Goal: Task Accomplishment & Management: Complete application form

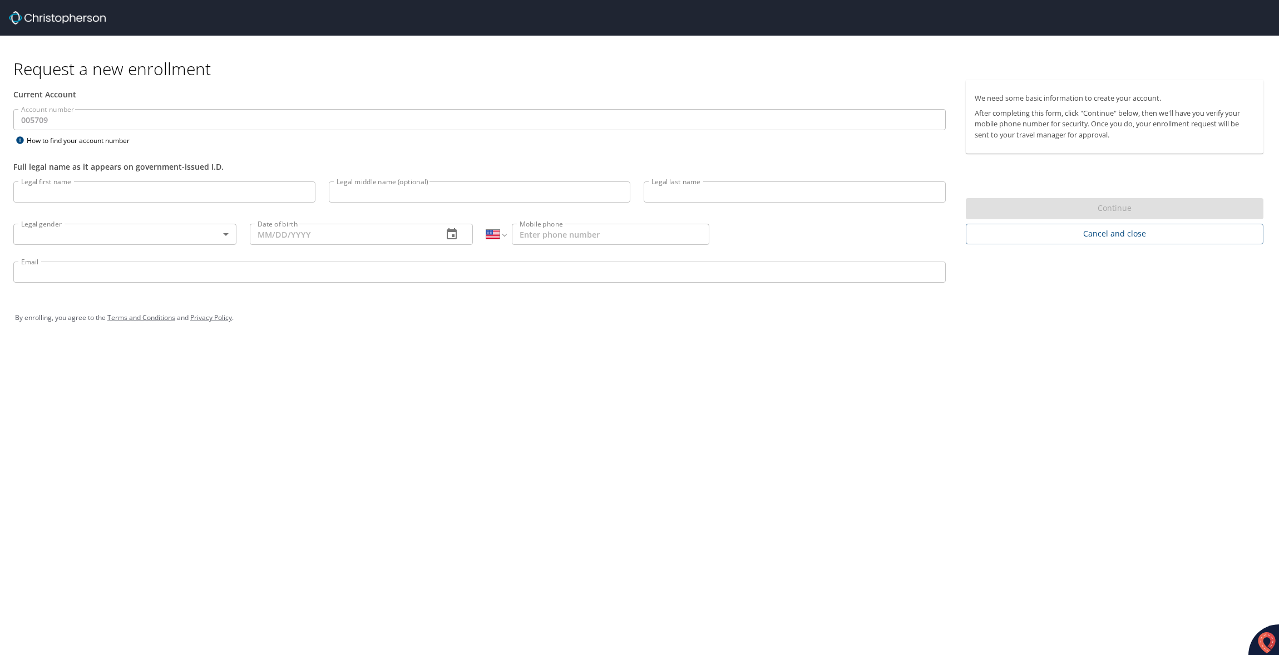
select select "US"
click at [43, 187] on input "Legal first name" at bounding box center [164, 191] width 302 height 21
type input "[PERSON_NAME]"
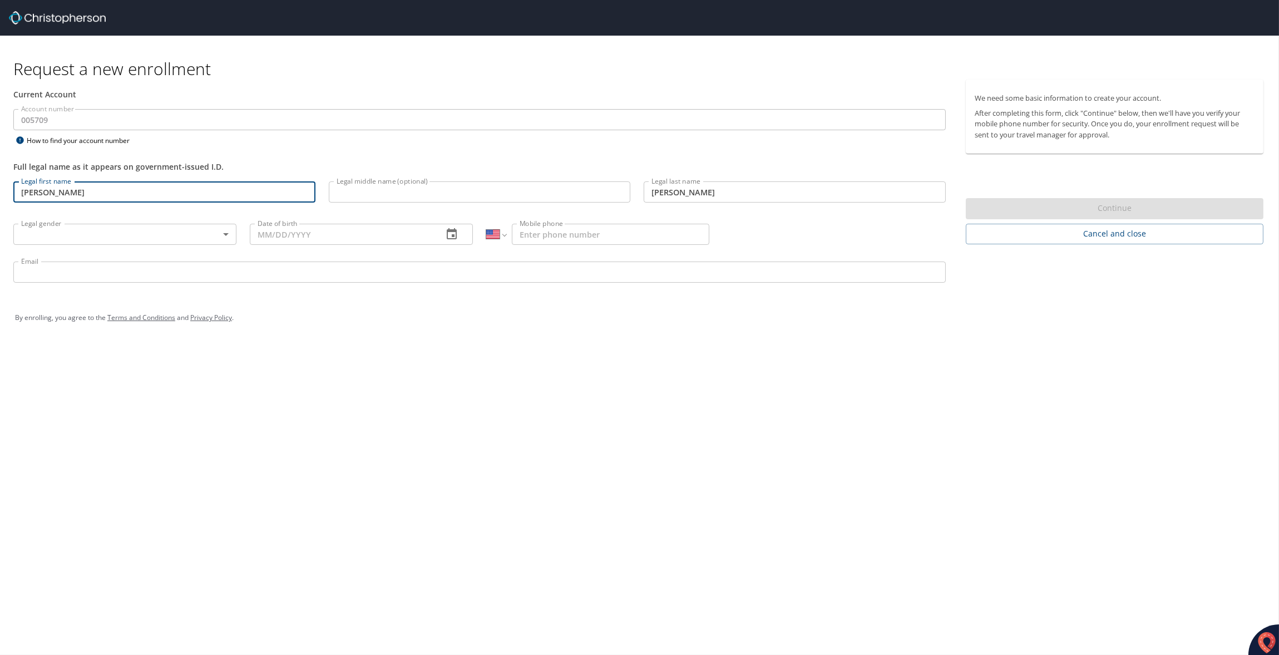
type input "[DEMOGRAPHIC_DATA]"
type input "[DATE]"
type input "[PHONE_NUMBER]"
type input "[EMAIL_ADDRESS][DOMAIN_NAME]"
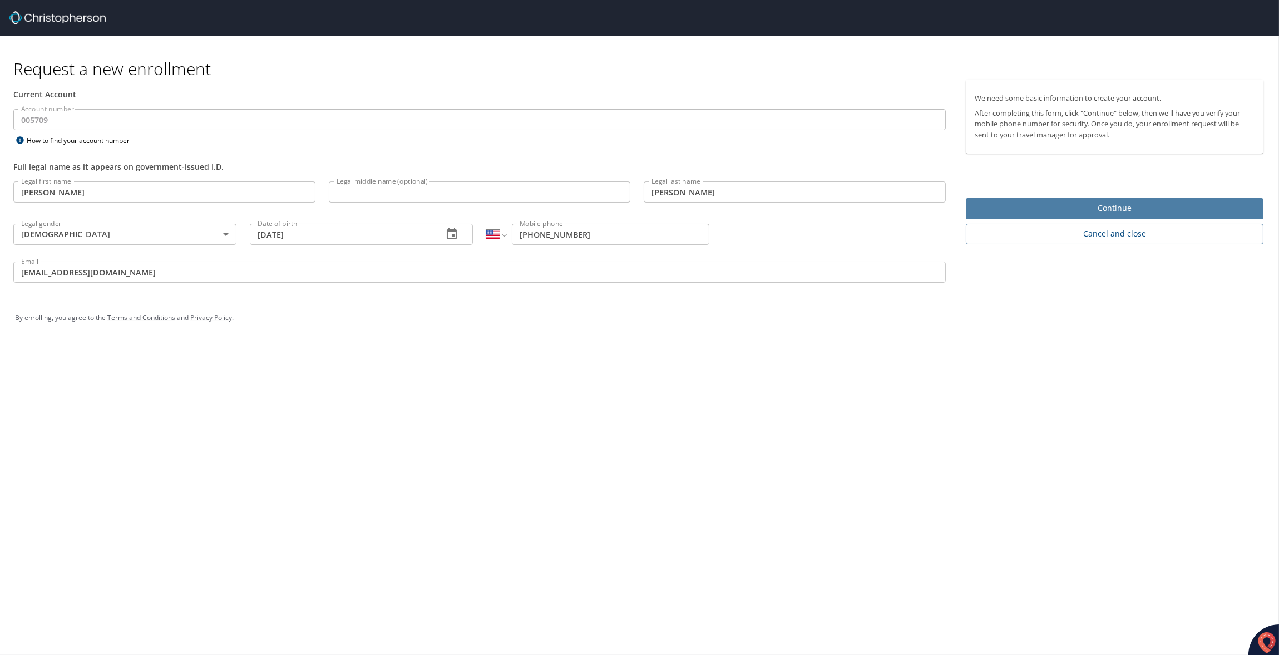
click at [1027, 209] on span "Continue" at bounding box center [1115, 208] width 280 height 14
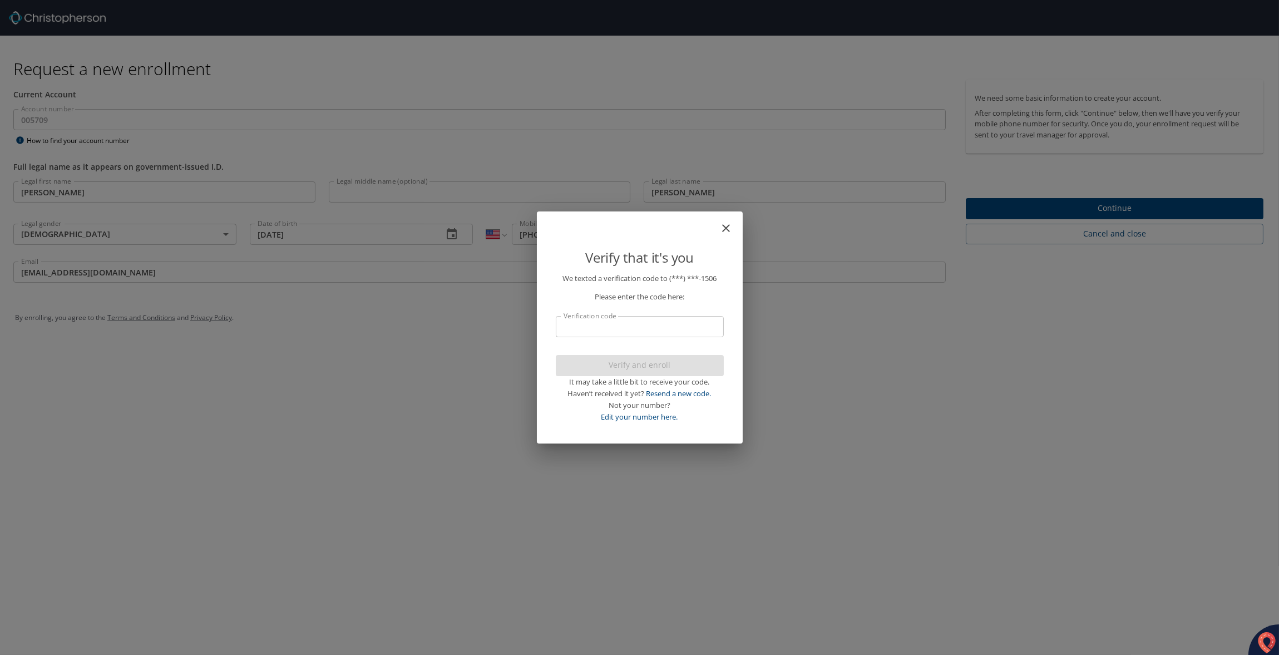
click at [722, 226] on icon "close" at bounding box center [725, 227] width 13 height 13
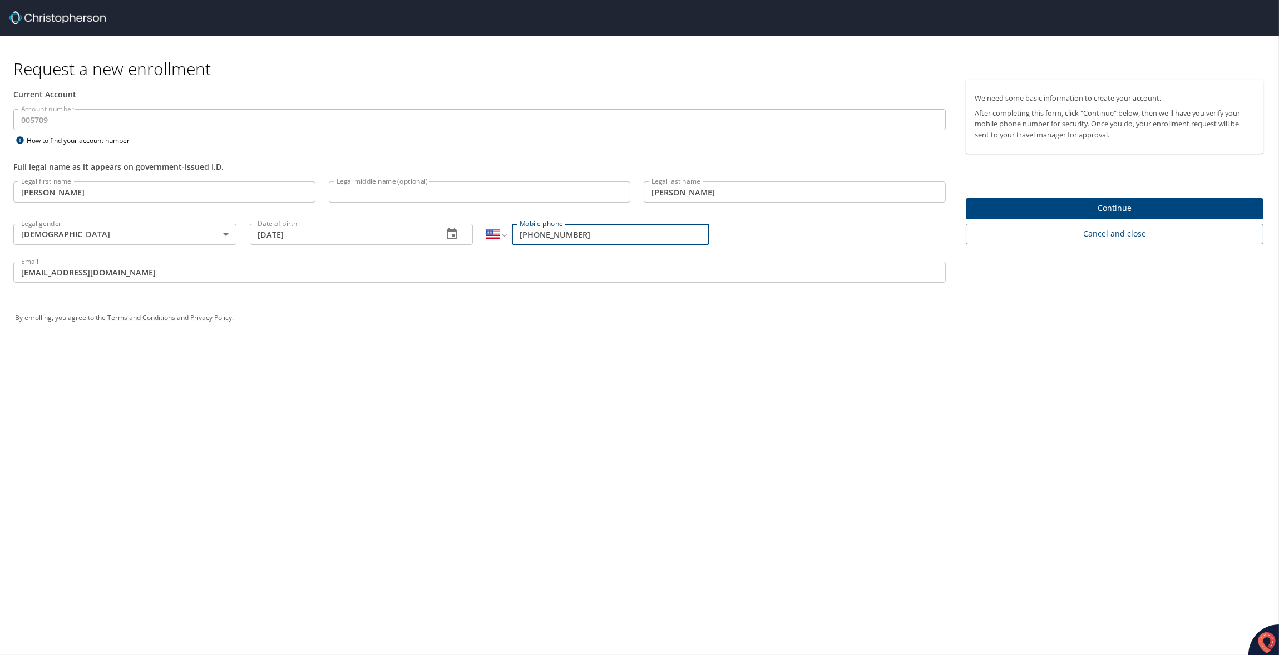
drag, startPoint x: 577, startPoint y: 231, endPoint x: 511, endPoint y: 233, distance: 65.7
click at [512, 233] on input "[PHONE_NUMBER]" at bounding box center [610, 234] width 197 height 21
type input "3"
drag, startPoint x: 536, startPoint y: 233, endPoint x: 516, endPoint y: 234, distance: 20.1
click at [516, 234] on input "(220) 073-6" at bounding box center [610, 234] width 197 height 21
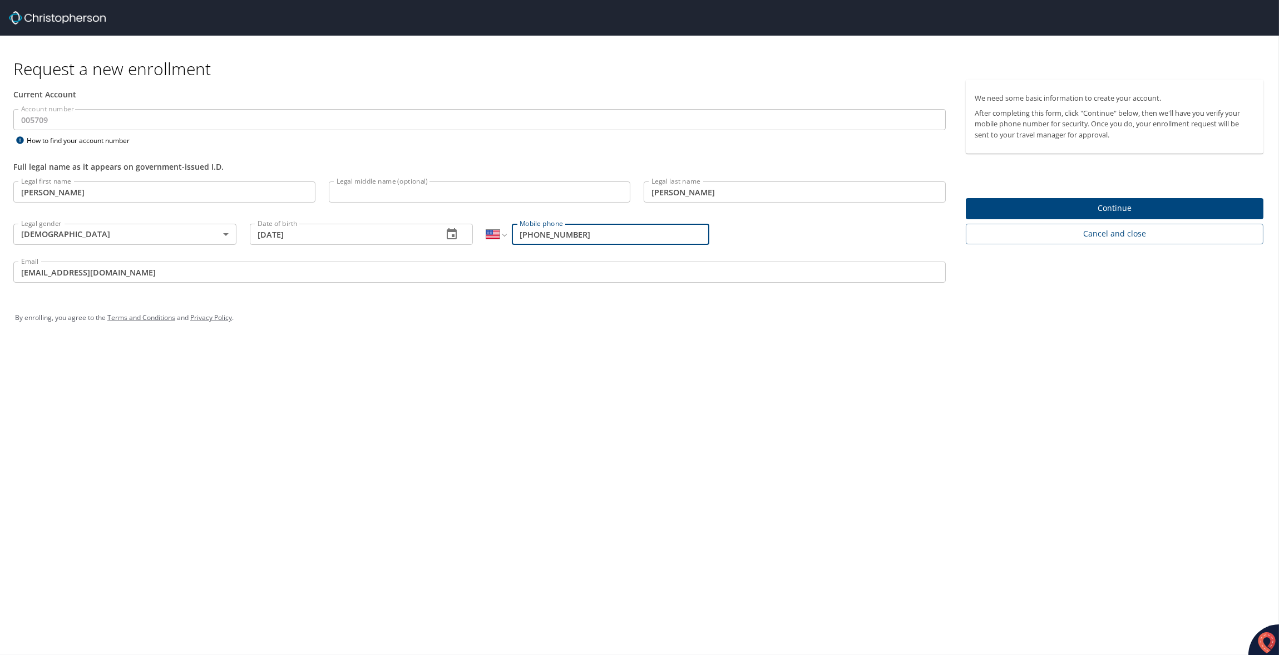
type input "[PHONE_NUMBER]"
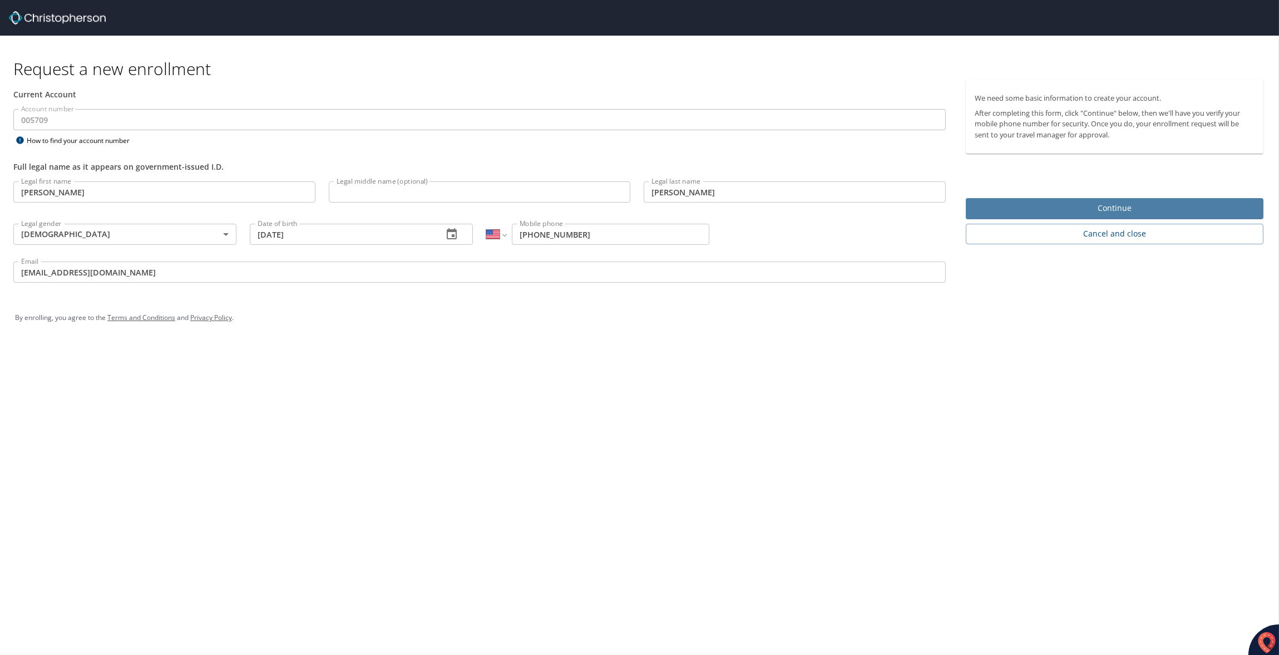
click at [1023, 201] on span "Continue" at bounding box center [1115, 208] width 280 height 14
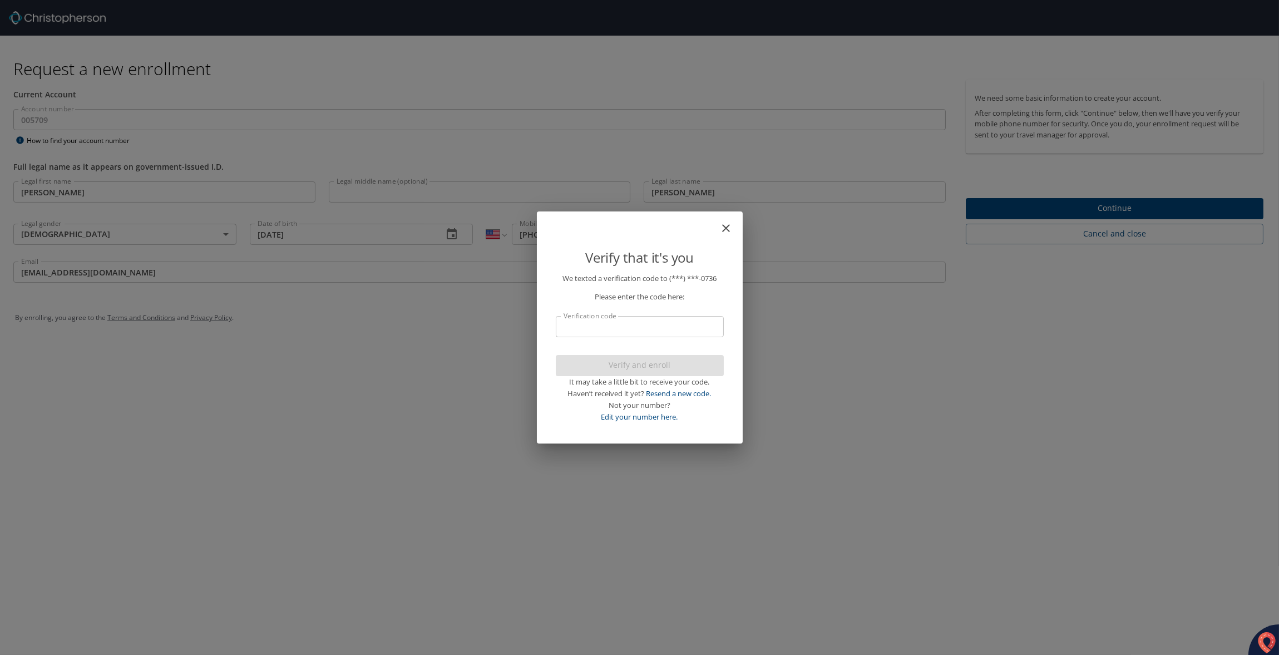
click at [579, 328] on input "Verification code" at bounding box center [640, 326] width 168 height 21
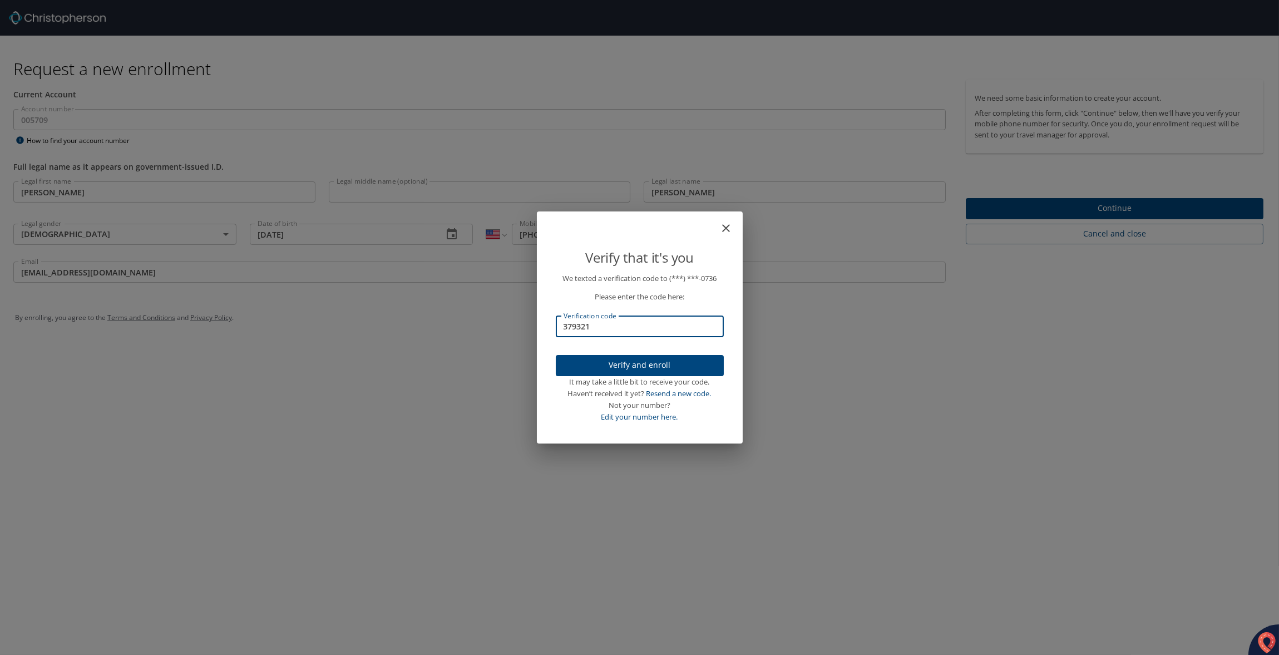
type input "379321"
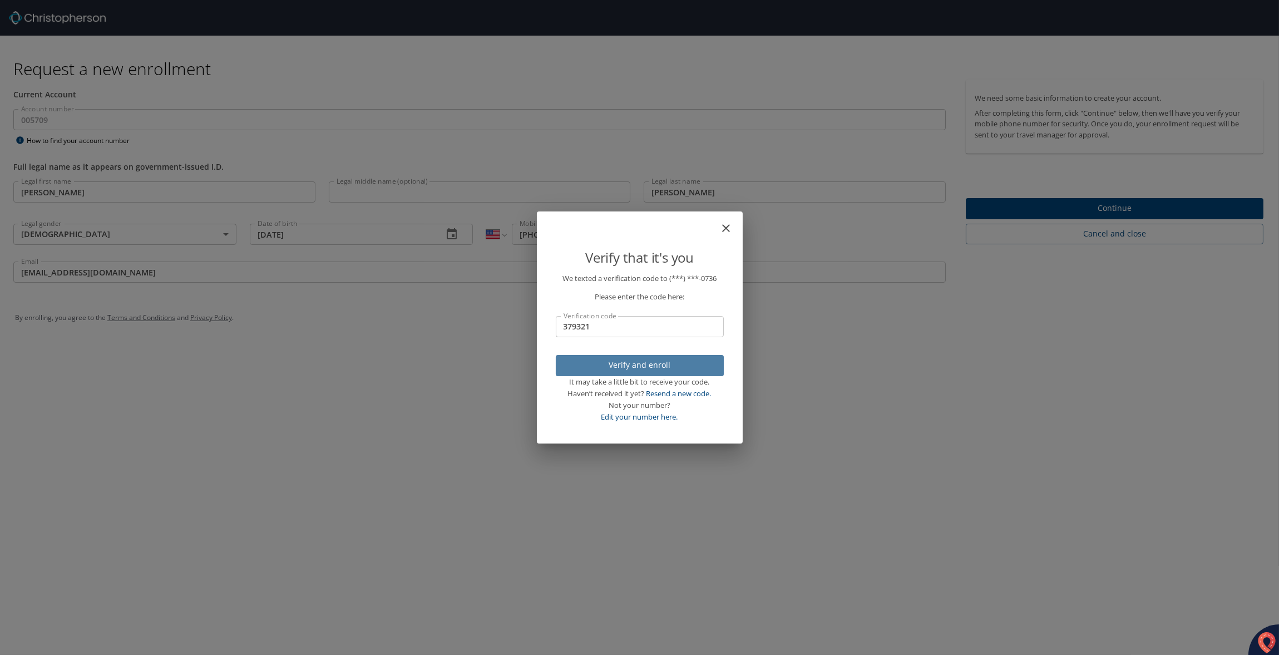
click at [622, 364] on span "Verify and enroll" at bounding box center [640, 365] width 150 height 14
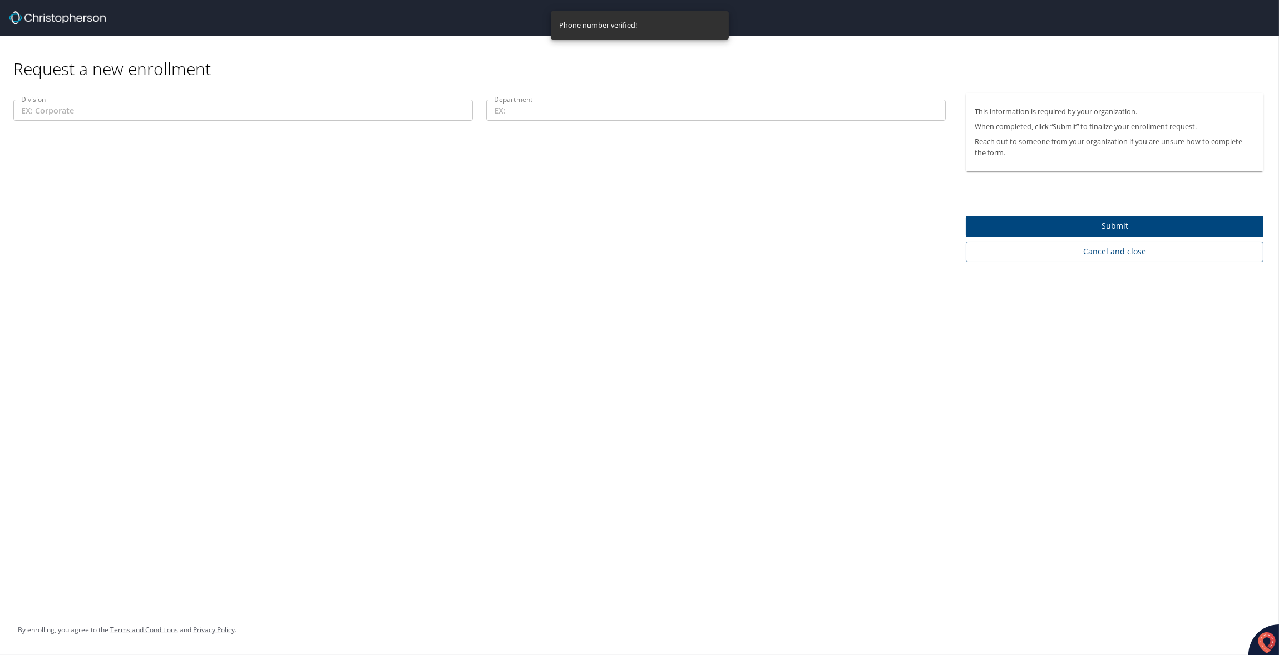
click at [58, 115] on input "Division" at bounding box center [242, 110] width 459 height 21
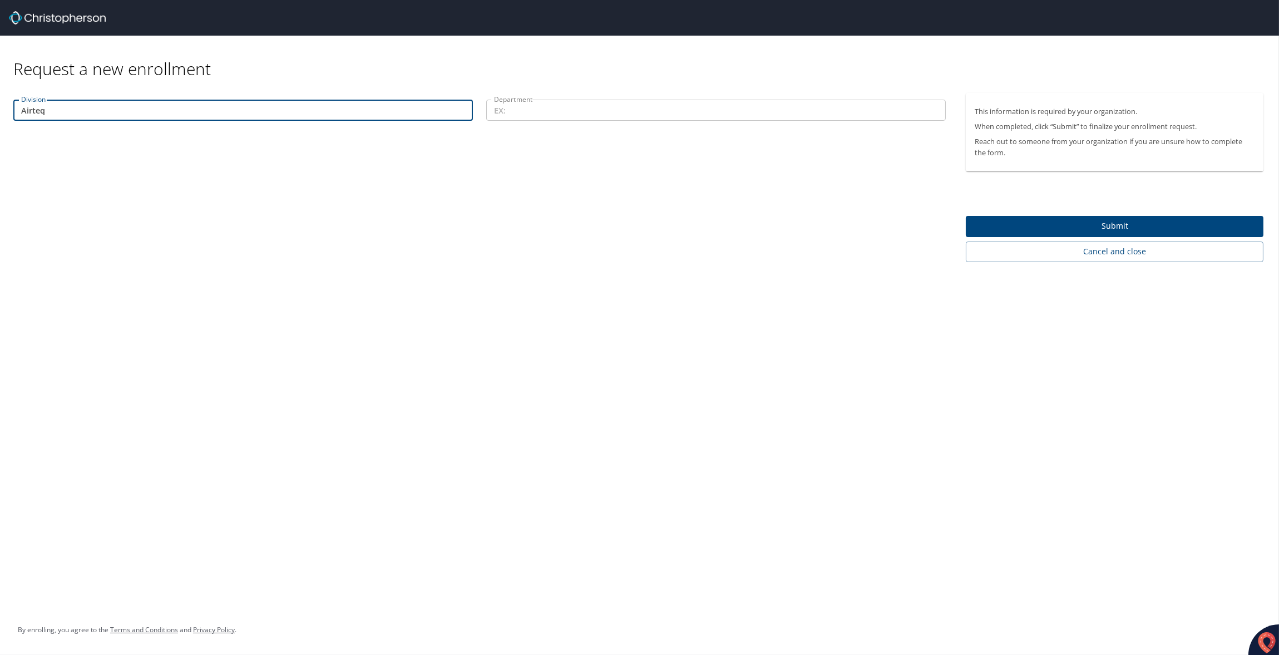
type input "Airteq"
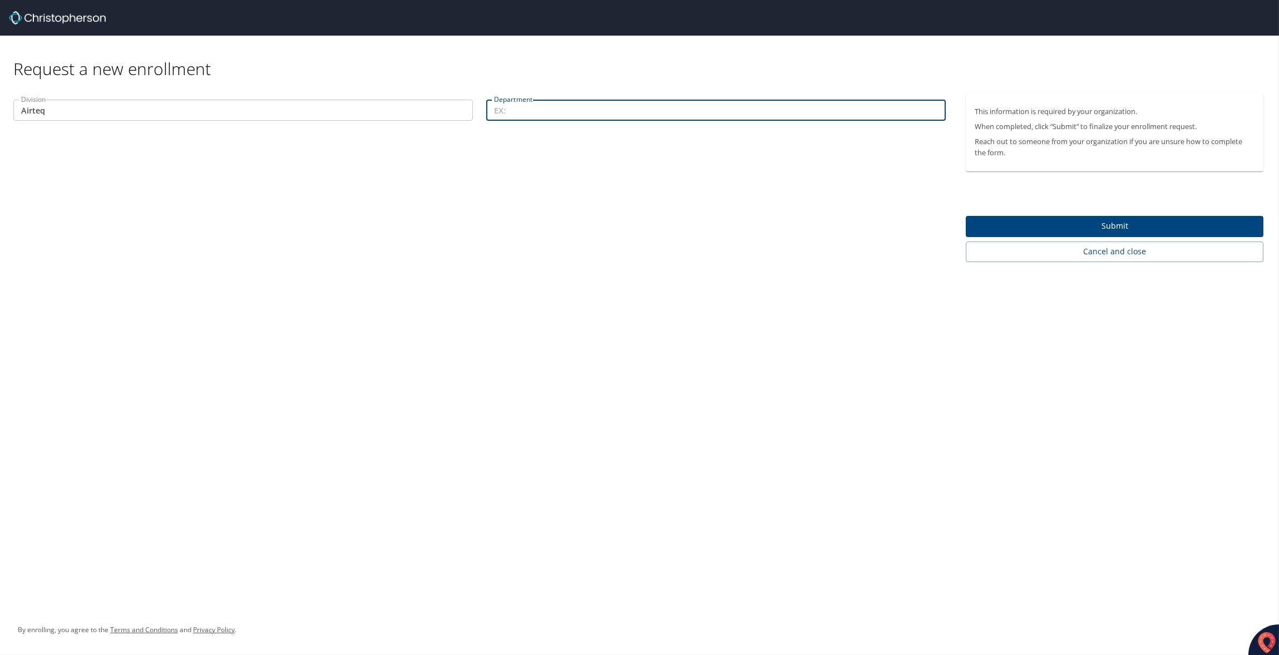
click at [505, 110] on input "Department" at bounding box center [715, 110] width 459 height 21
type input "Assembly"
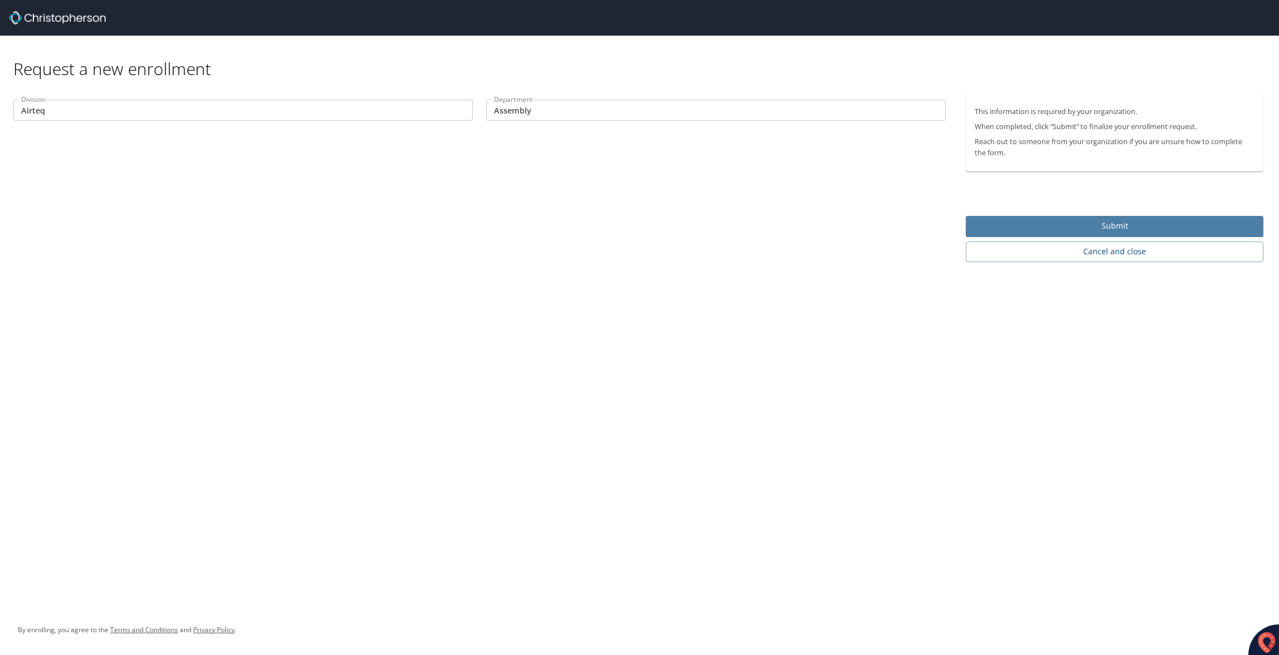
click at [1003, 223] on span "Submit" at bounding box center [1115, 226] width 280 height 14
